Goal: Check status

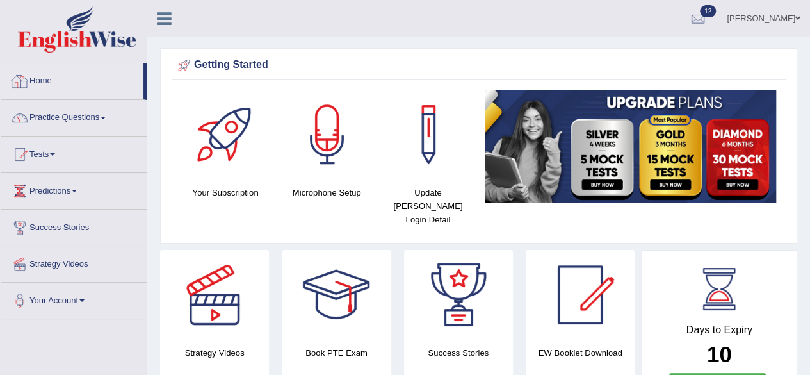
click at [45, 74] on link "Home" at bounding box center [72, 79] width 143 height 32
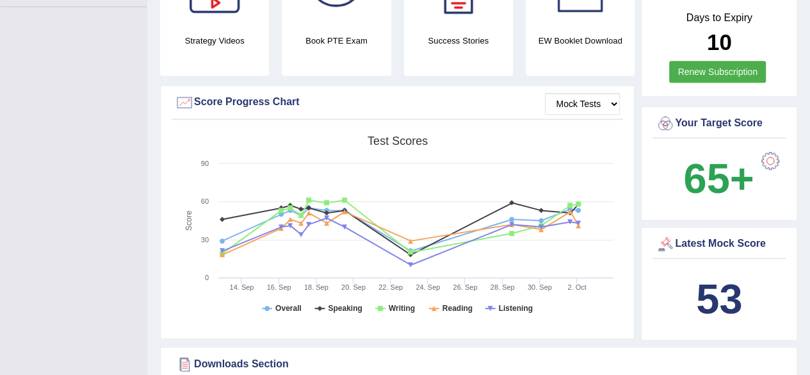
scroll to position [320, 0]
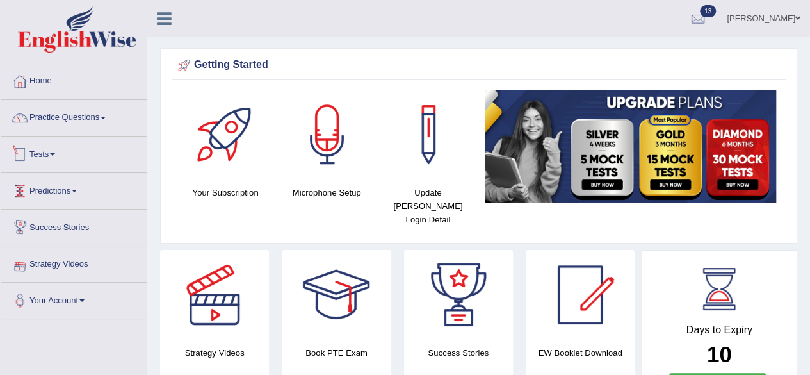
click at [42, 154] on link "Tests" at bounding box center [74, 152] width 146 height 32
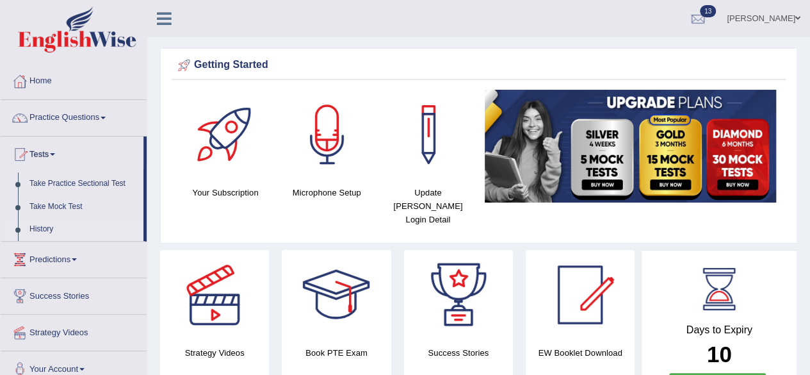
click at [53, 230] on link "History" at bounding box center [84, 229] width 120 height 23
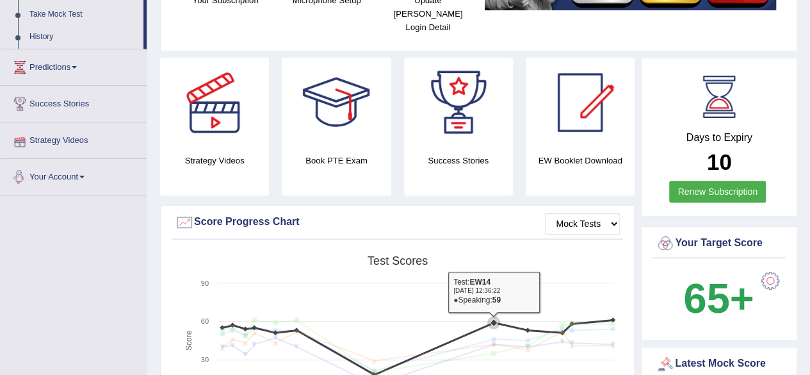
scroll to position [193, 0]
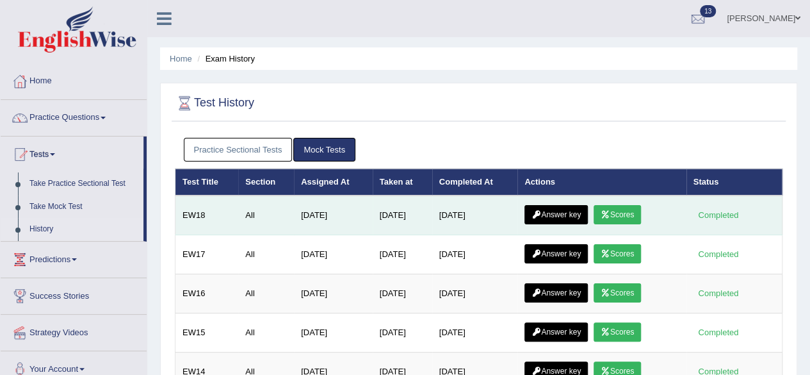
click at [620, 205] on link "Scores" at bounding box center [617, 214] width 47 height 19
